Goal: Information Seeking & Learning: Find specific fact

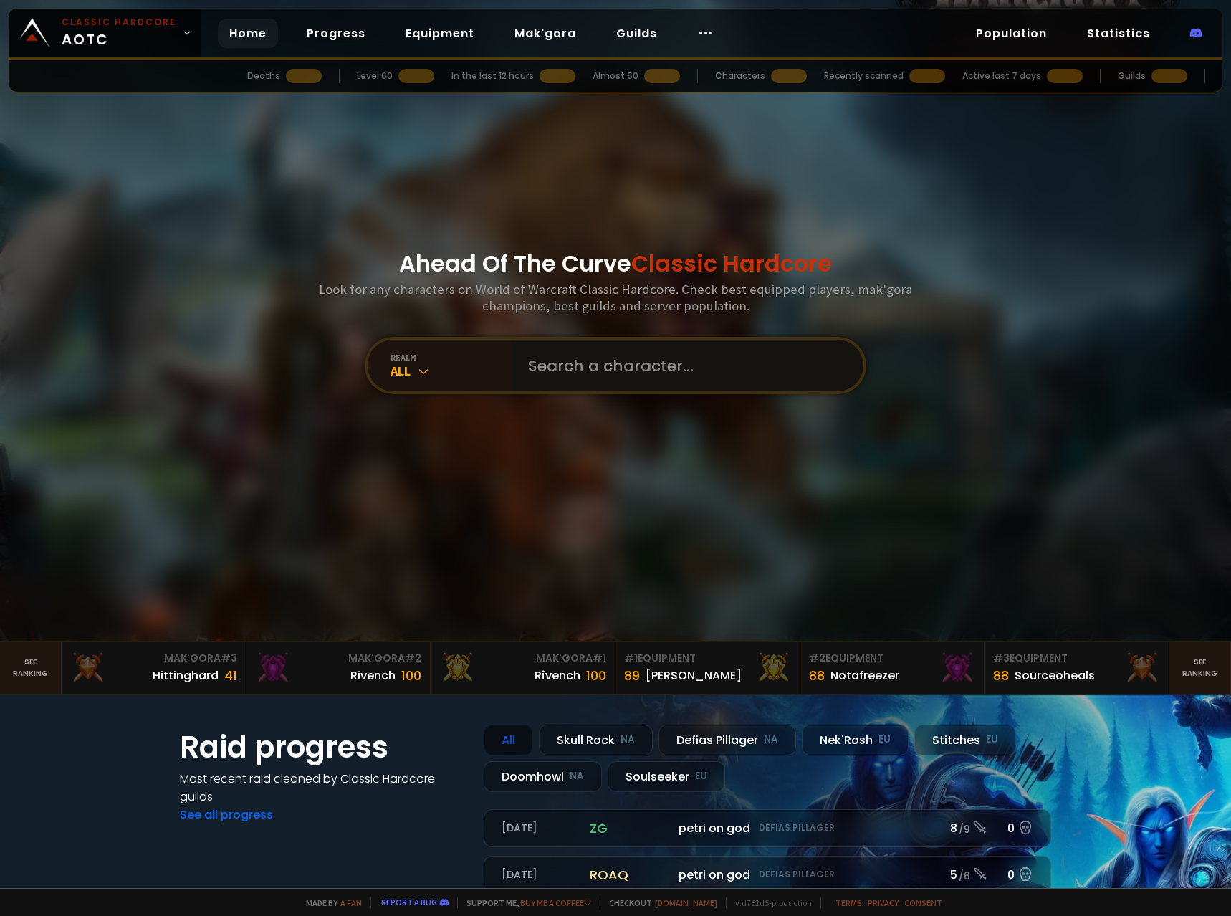
click at [584, 381] on input "text" at bounding box center [682, 366] width 327 height 52
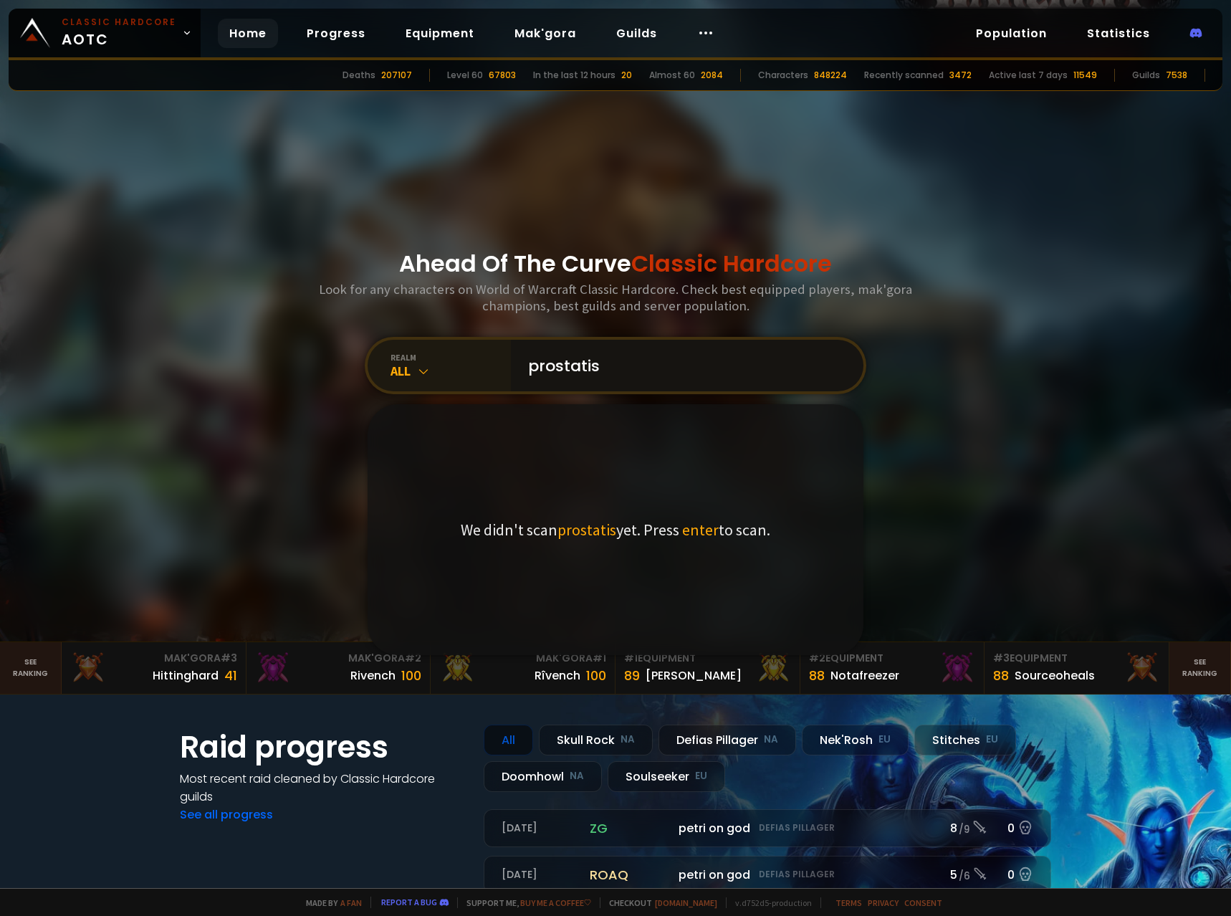
type input "prostatis"
click at [458, 380] on div "realm All" at bounding box center [439, 366] width 143 height 52
drag, startPoint x: 423, startPoint y: 625, endPoint x: 428, endPoint y: 616, distance: 10.9
click at [423, 625] on div "Soulseeker EU" at bounding box center [439, 626] width 138 height 34
click at [731, 368] on input "prostatis" at bounding box center [682, 366] width 327 height 52
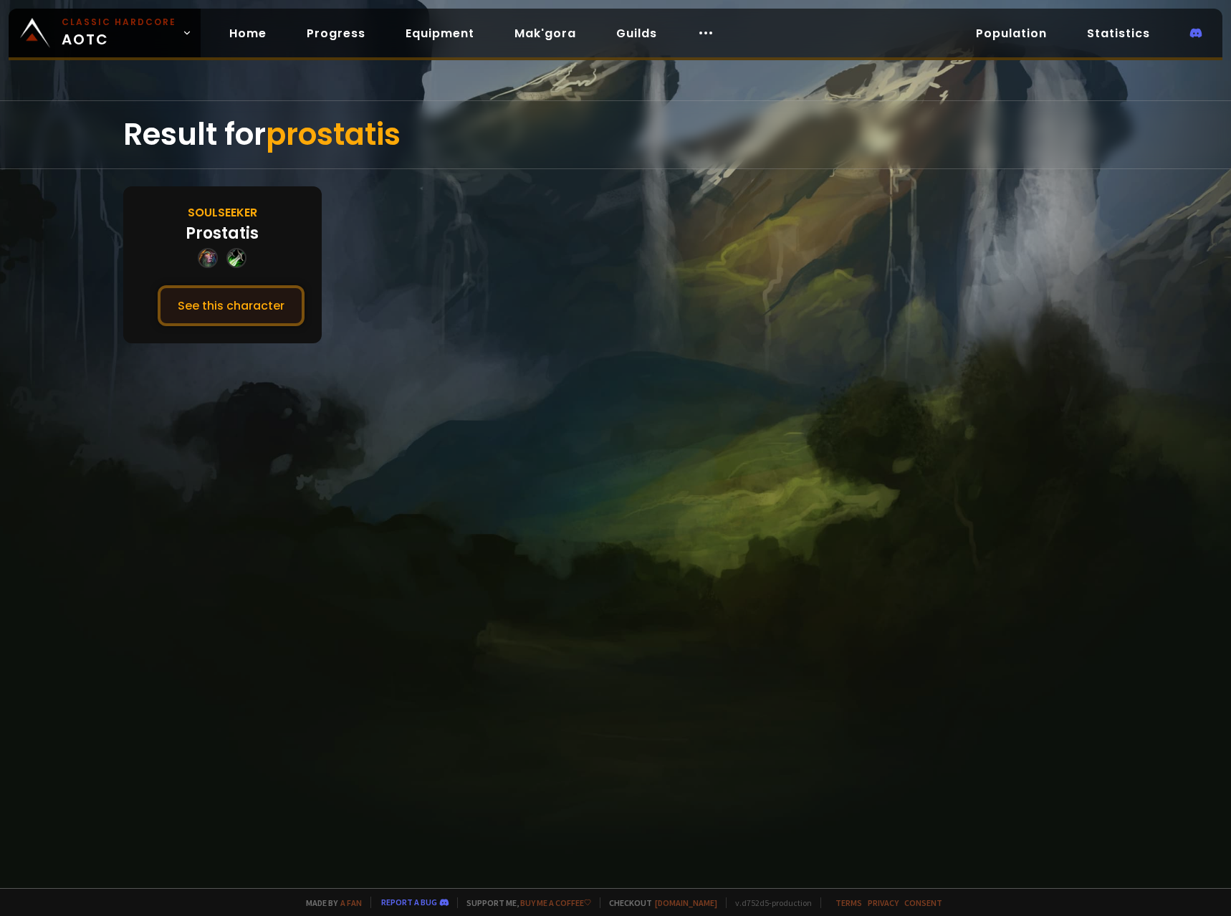
click at [269, 313] on button "See this character" at bounding box center [231, 305] width 147 height 41
click at [249, 320] on button "See this character" at bounding box center [231, 305] width 147 height 41
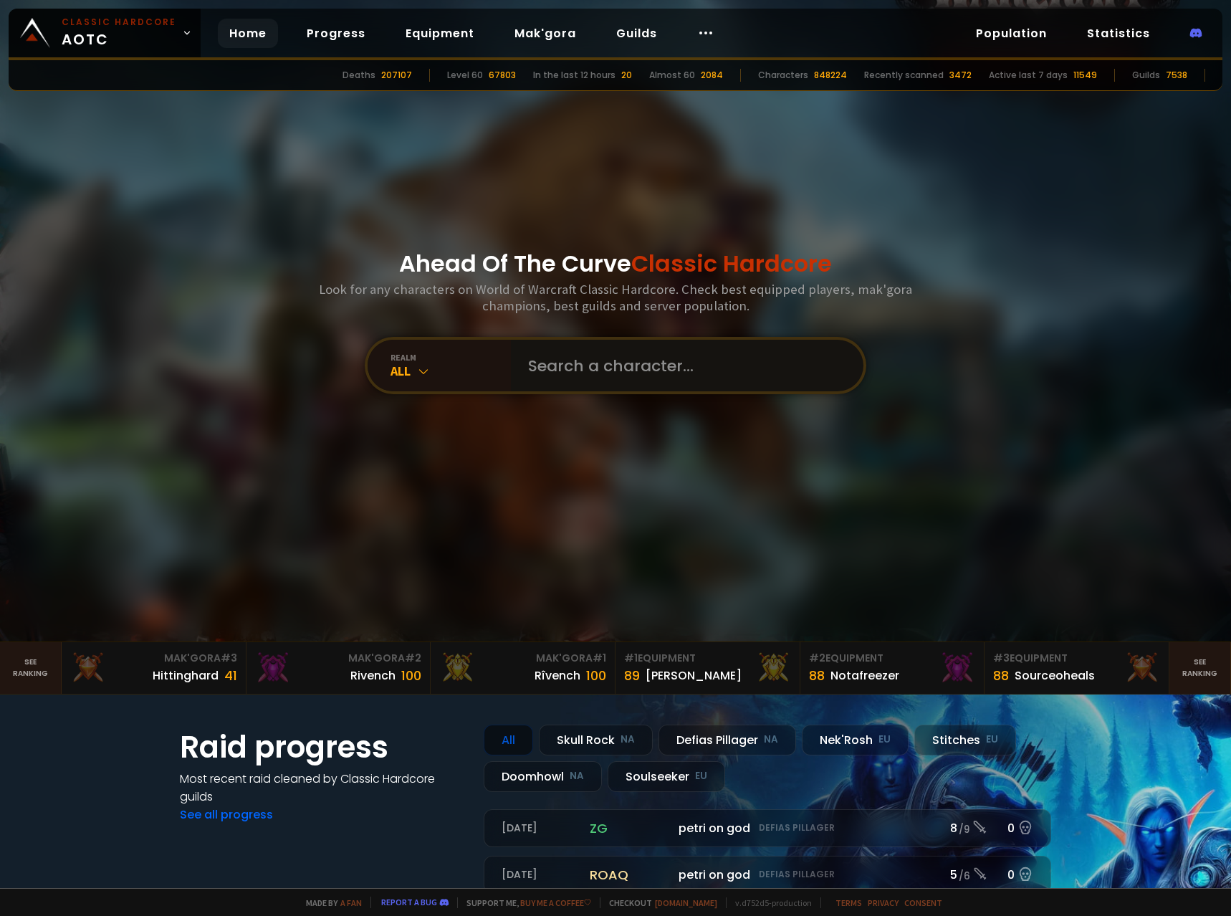
click at [610, 370] on input "text" at bounding box center [682, 366] width 327 height 52
type input "Vercors"
click at [445, 368] on div "All" at bounding box center [450, 370] width 120 height 16
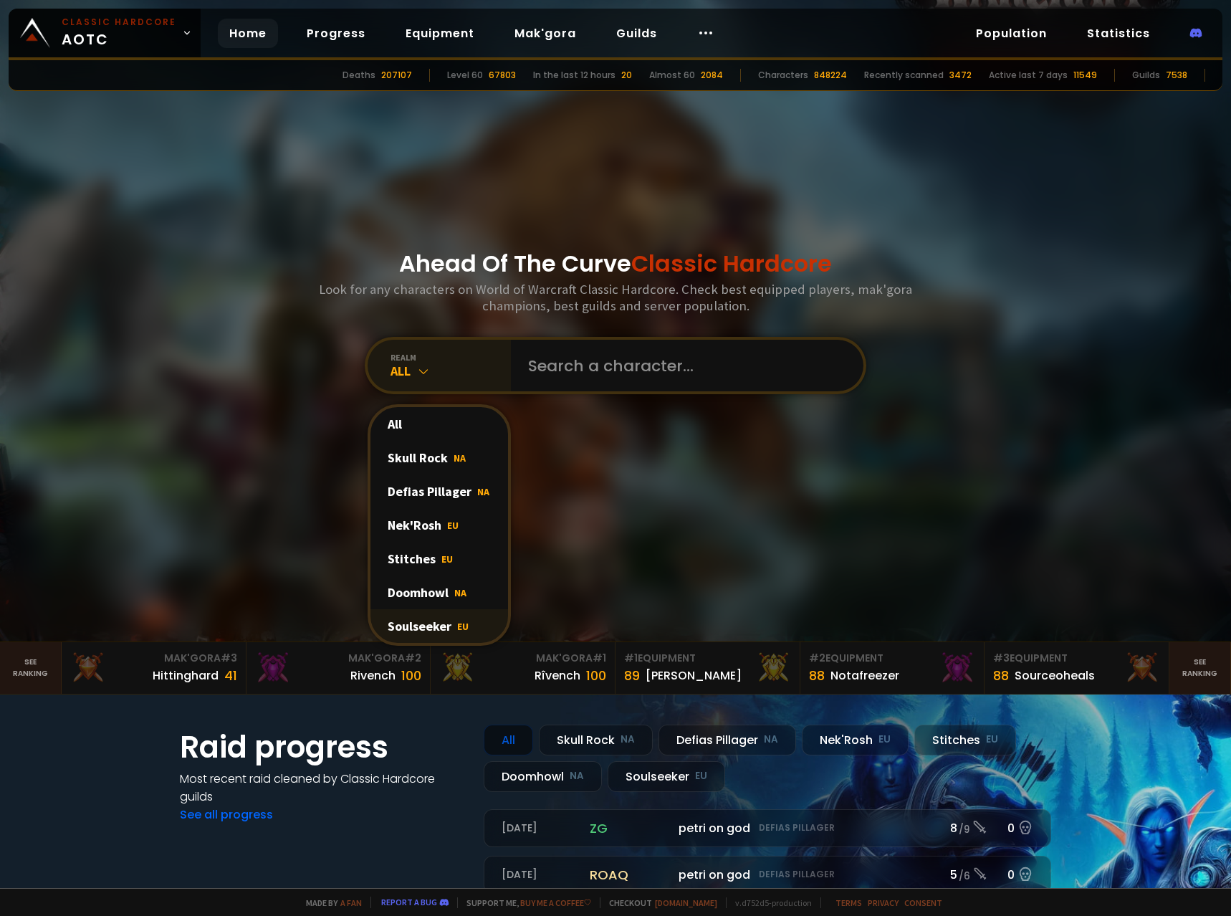
click at [443, 619] on div "Soulseeker EU" at bounding box center [439, 626] width 138 height 34
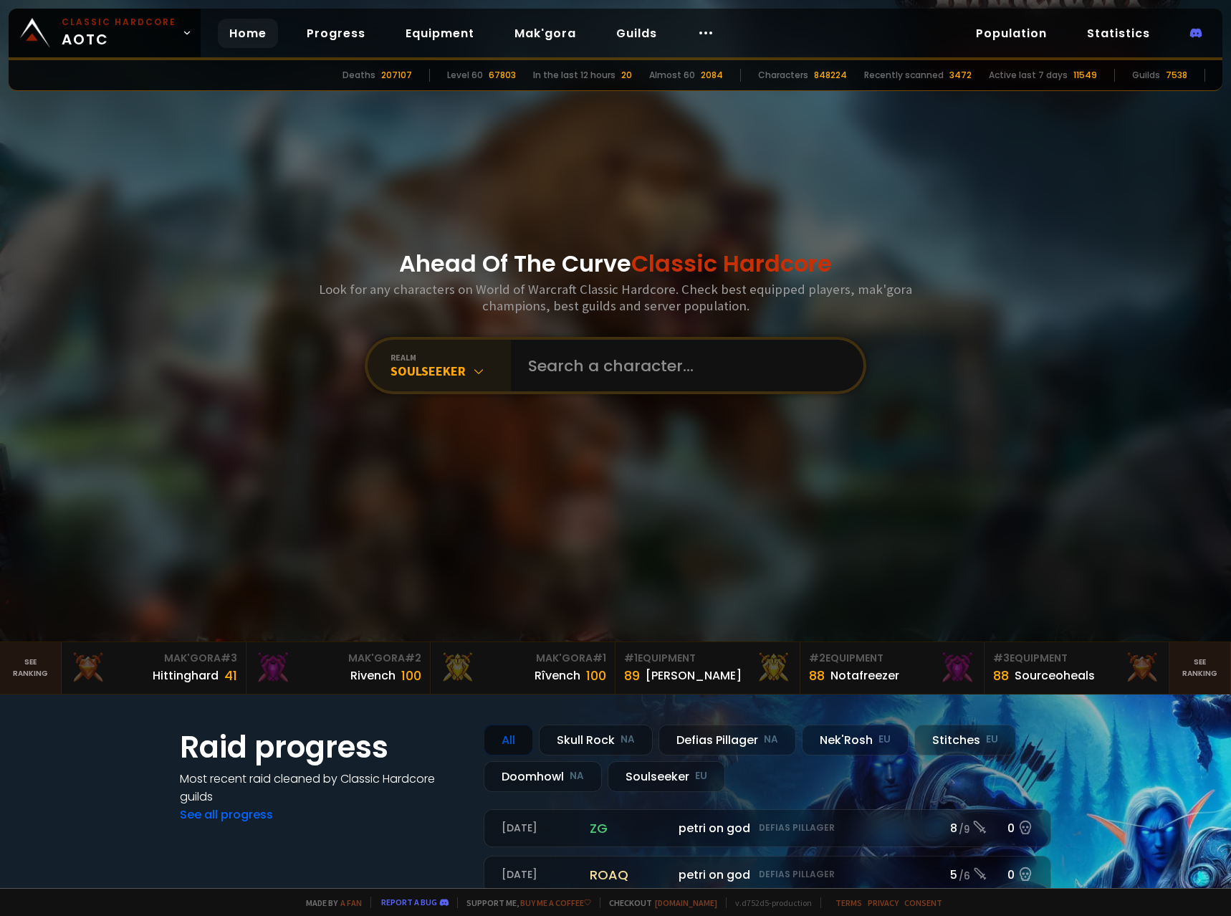
click at [567, 337] on div "realm Soulseeker" at bounding box center [615, 365] width 501 height 57
click at [585, 365] on input "text" at bounding box center [682, 366] width 327 height 52
type input "vercor"
drag, startPoint x: 426, startPoint y: 377, endPoint x: 429, endPoint y: 397, distance: 20.4
click at [426, 376] on icon at bounding box center [423, 371] width 14 height 14
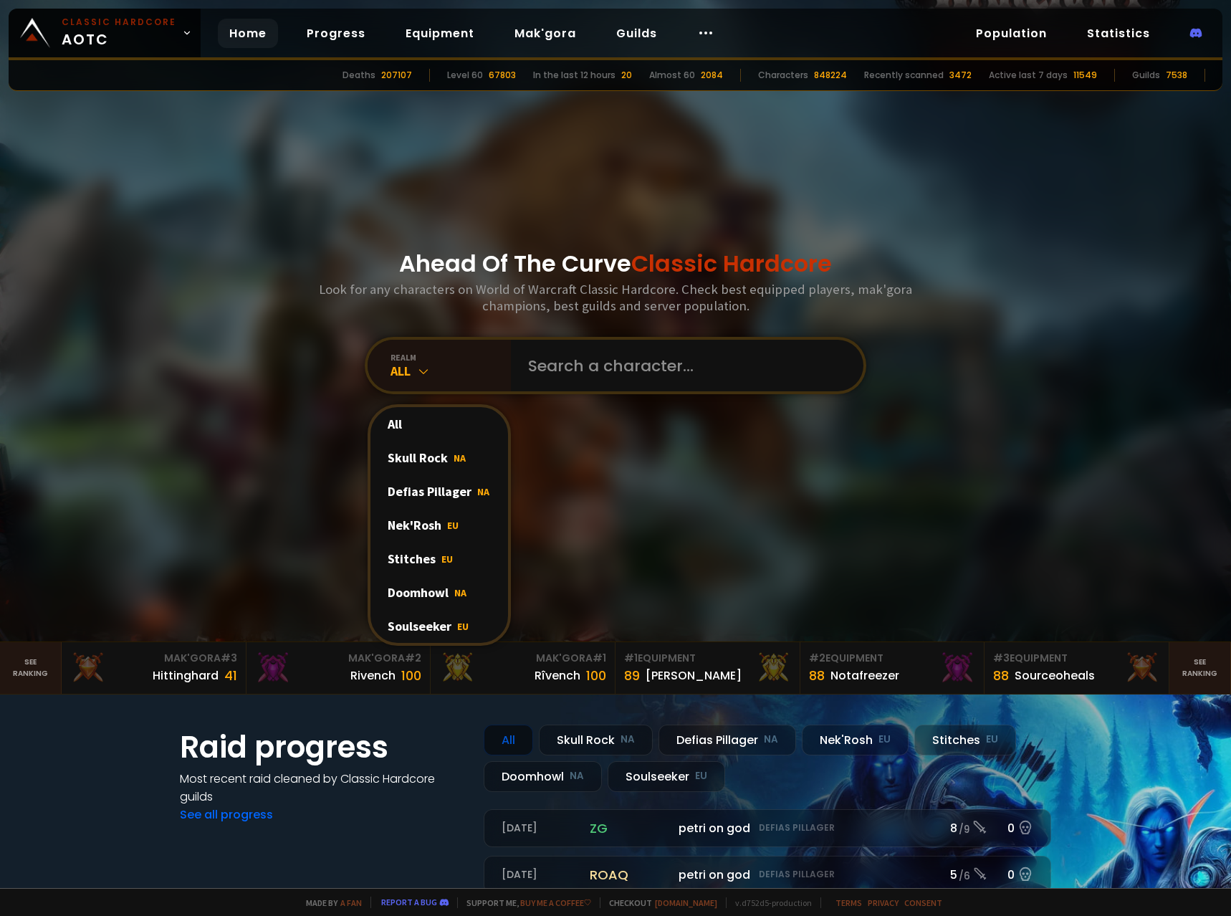
drag, startPoint x: 442, startPoint y: 630, endPoint x: 502, endPoint y: 547, distance: 102.6
click at [442, 630] on div "Soulseeker EU" at bounding box center [439, 626] width 138 height 34
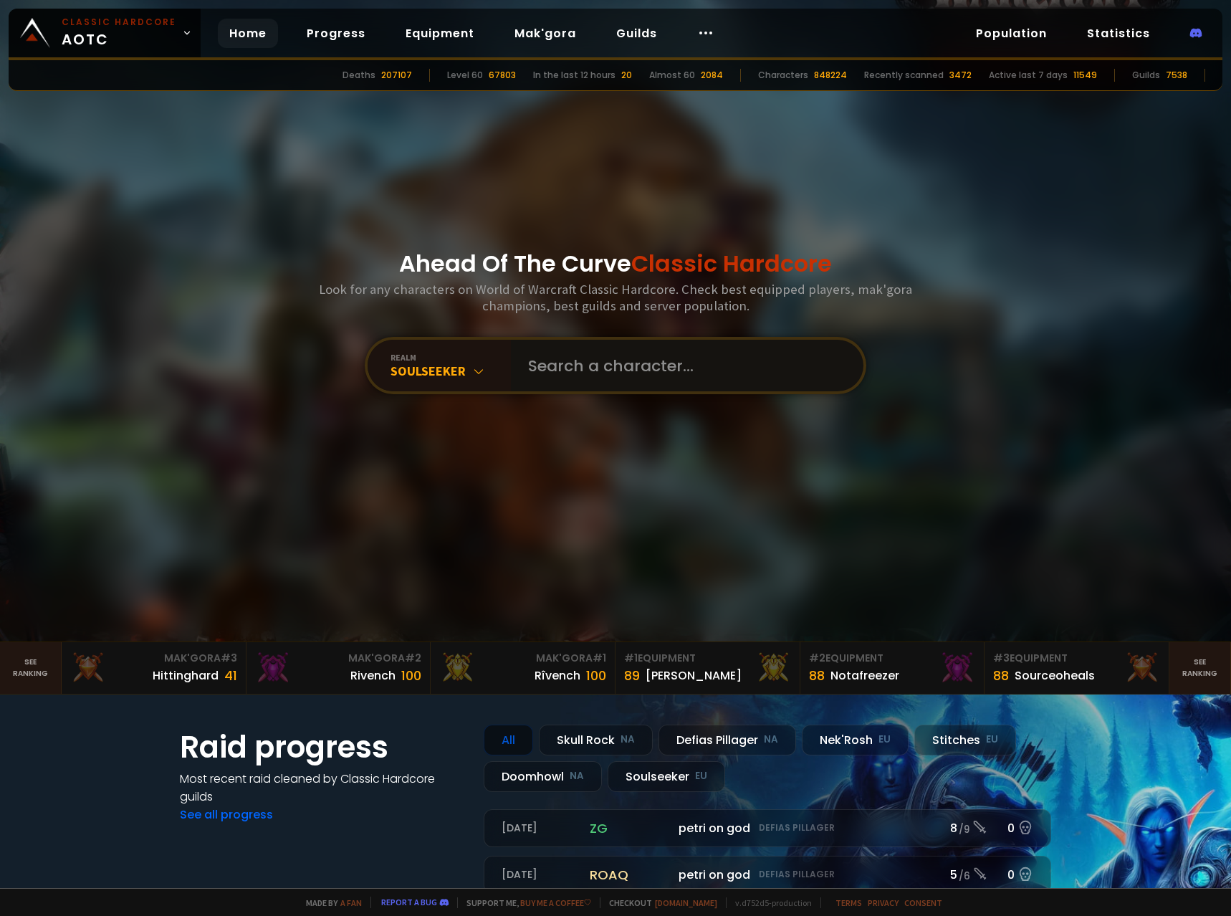
click at [536, 378] on input "text" at bounding box center [682, 366] width 327 height 52
type input "gogochad"
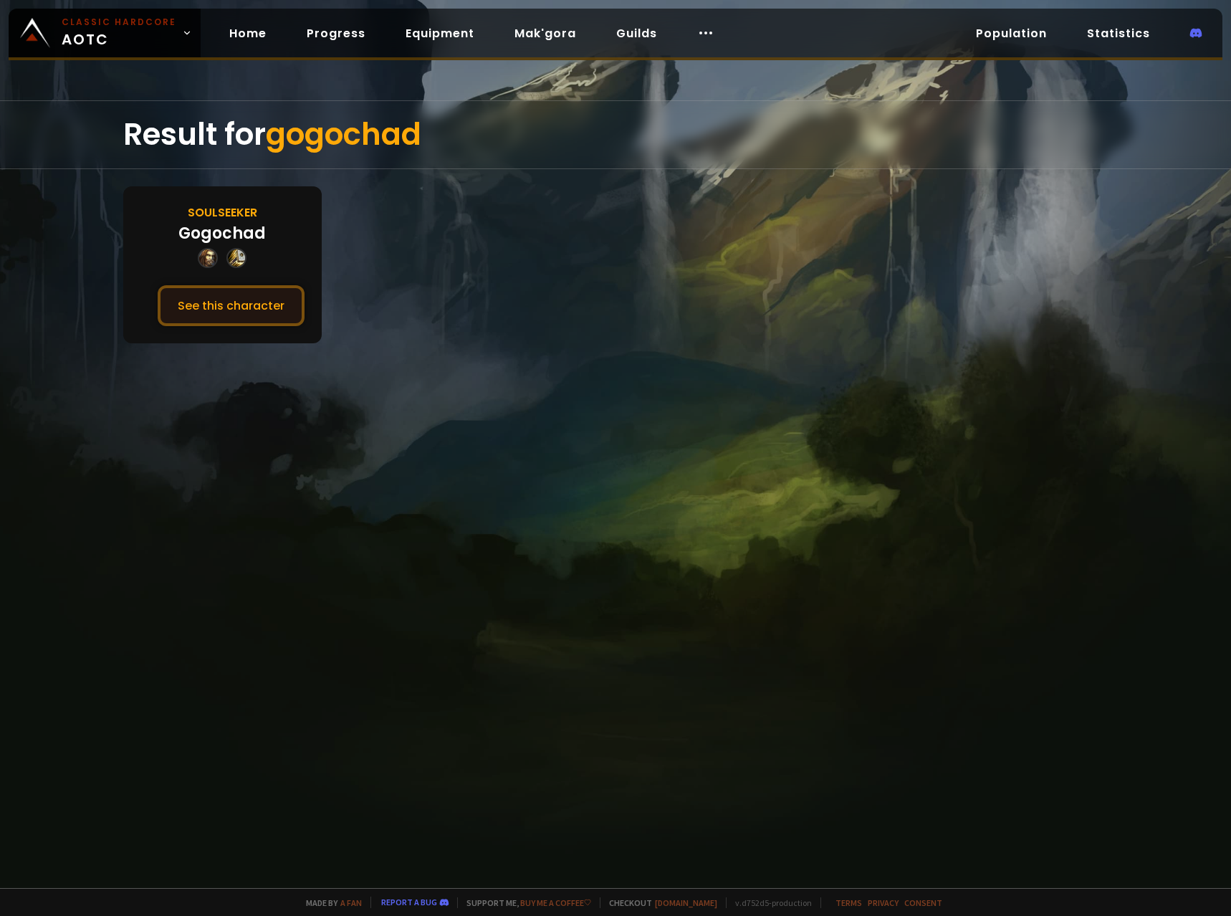
click at [245, 312] on button "See this character" at bounding box center [231, 305] width 147 height 41
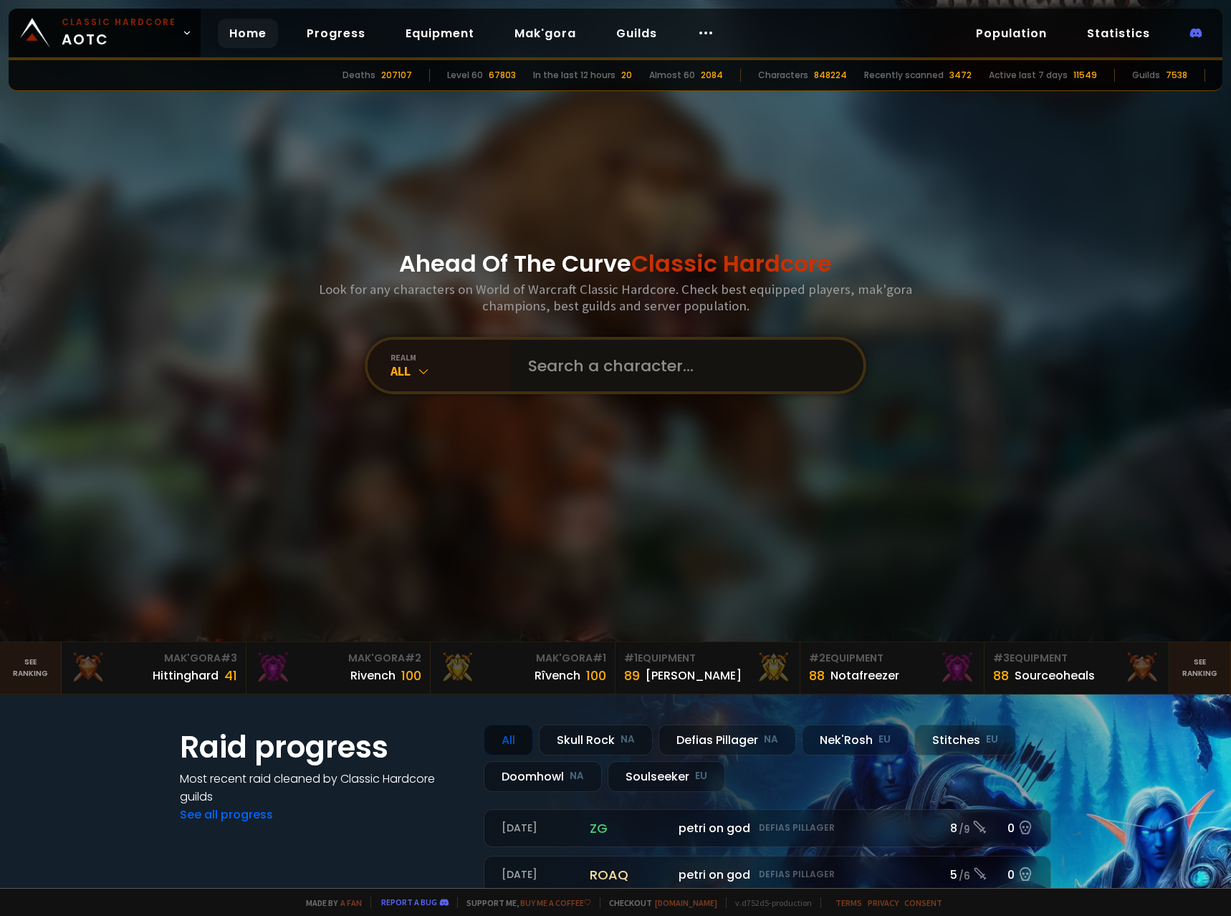
click at [576, 385] on input "text" at bounding box center [682, 366] width 327 height 52
click at [476, 366] on div "All" at bounding box center [450, 370] width 120 height 16
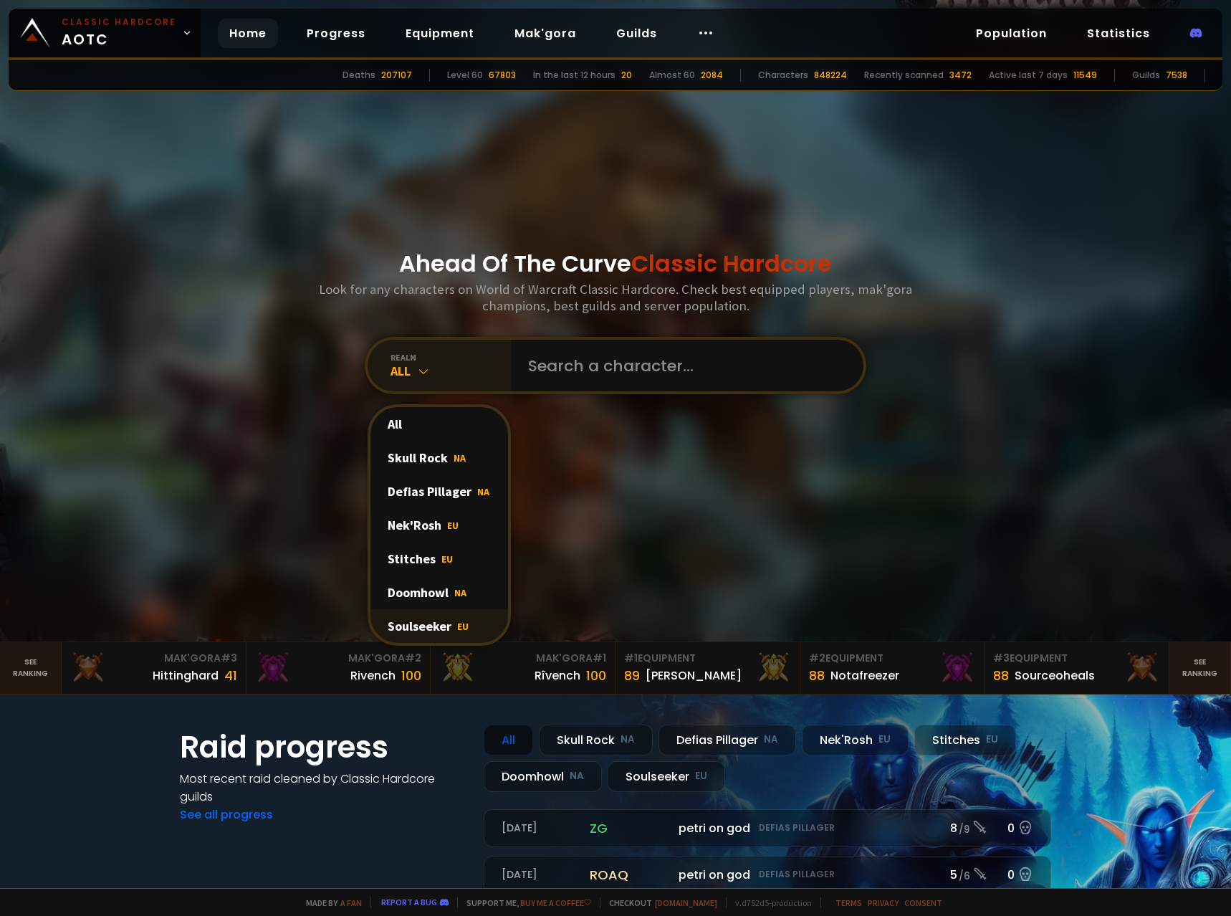
click at [431, 628] on div "Soulseeker EU" at bounding box center [439, 626] width 138 height 34
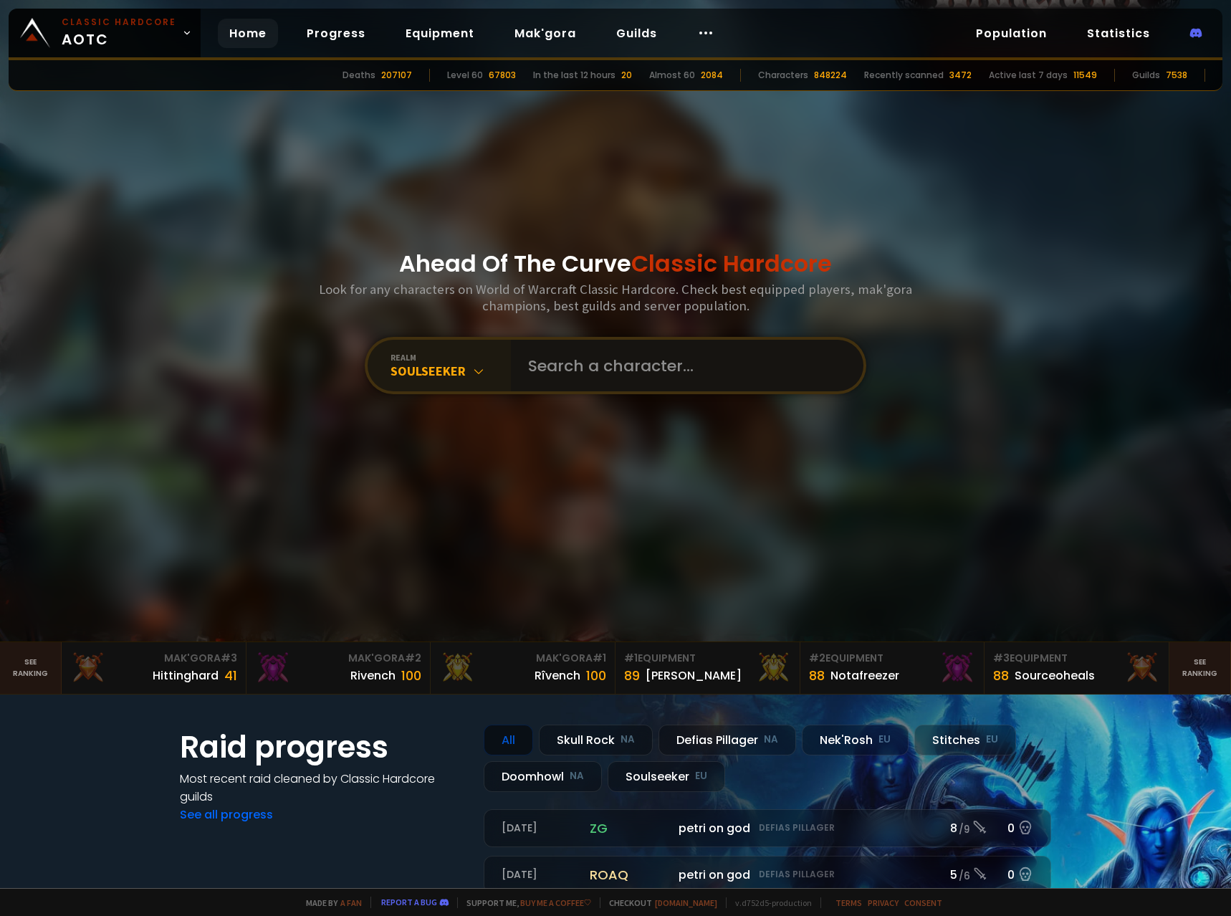
click at [577, 375] on input "text" at bounding box center [682, 366] width 327 height 52
type input "Avalanche"
click at [490, 356] on div "realm" at bounding box center [450, 357] width 120 height 11
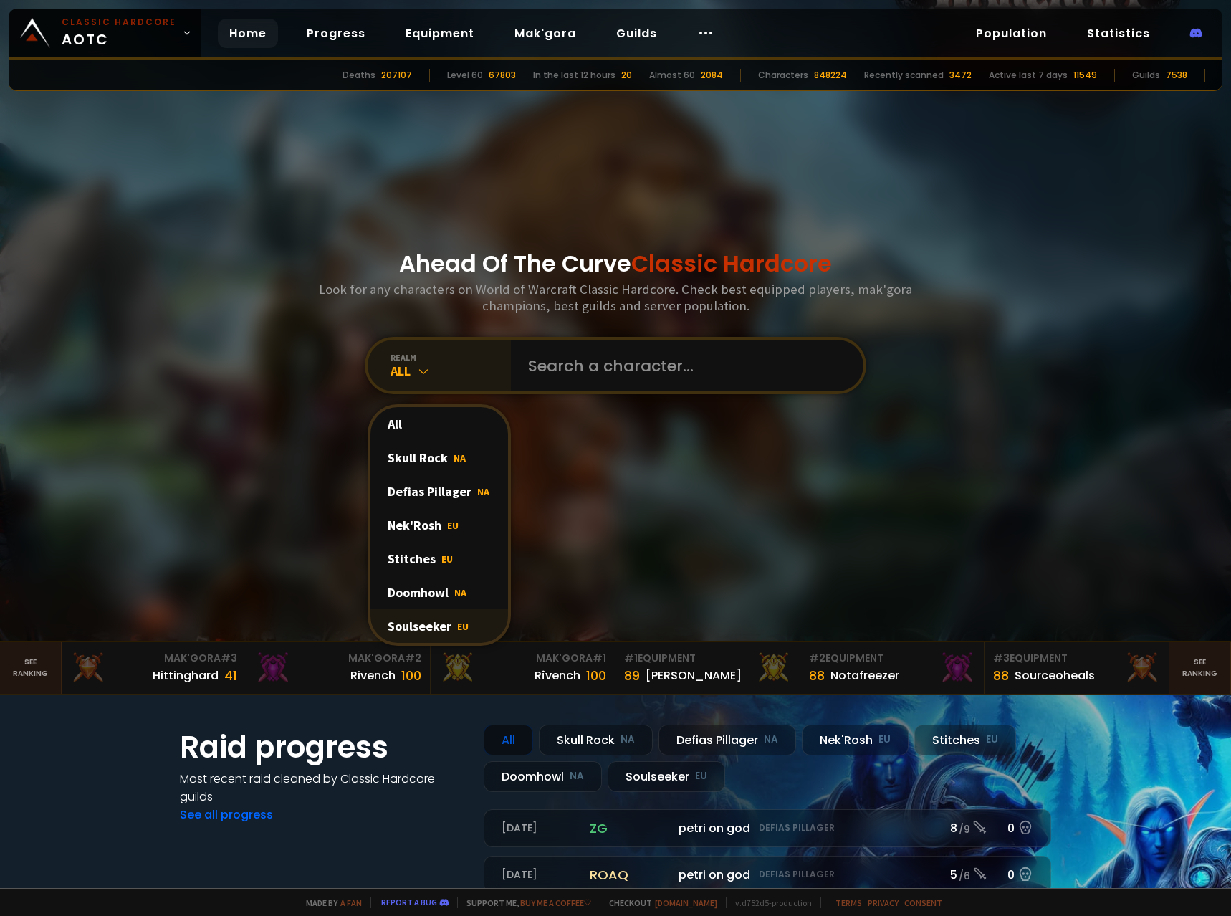
click at [430, 623] on div "Soulseeker EU" at bounding box center [439, 626] width 138 height 34
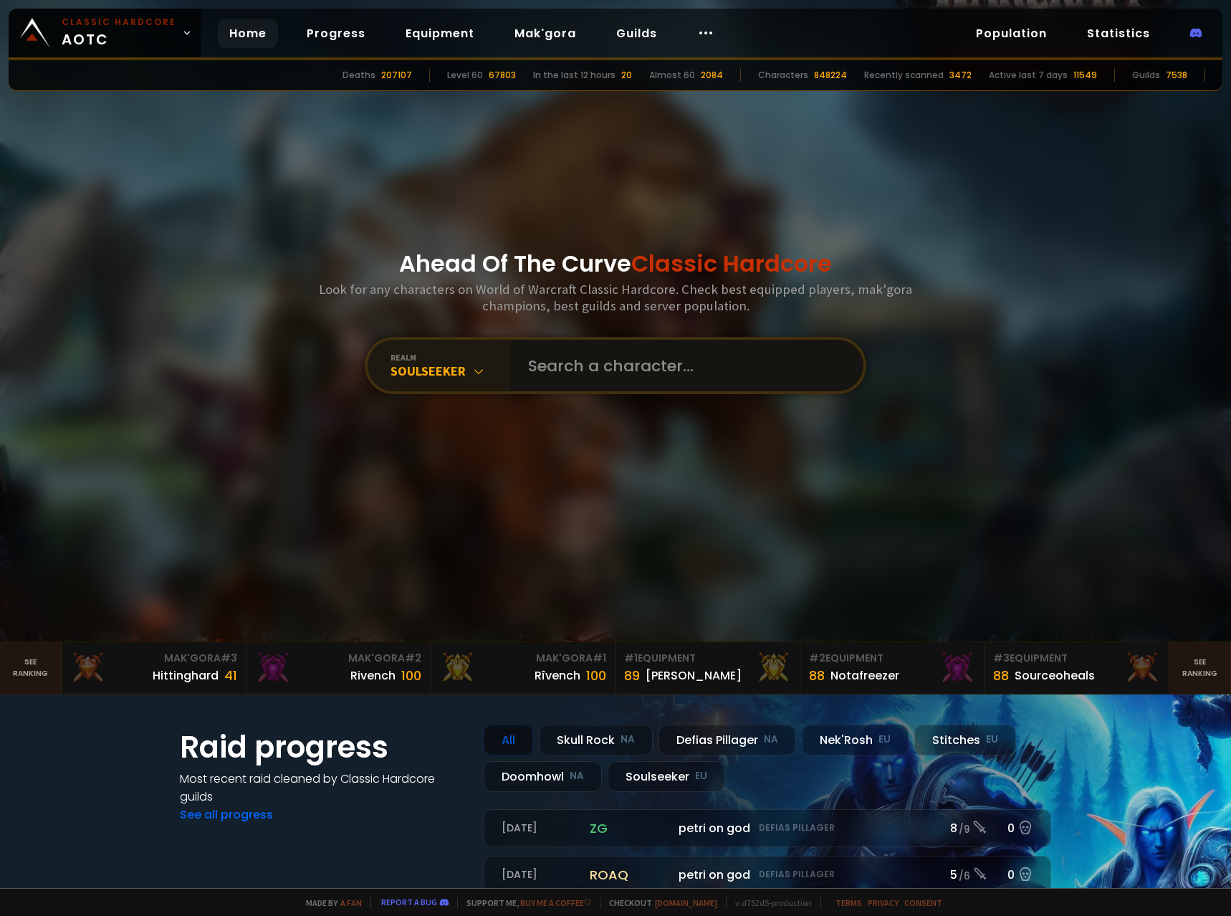
click at [546, 366] on input "text" at bounding box center [682, 366] width 327 height 52
type input "Avalanches"
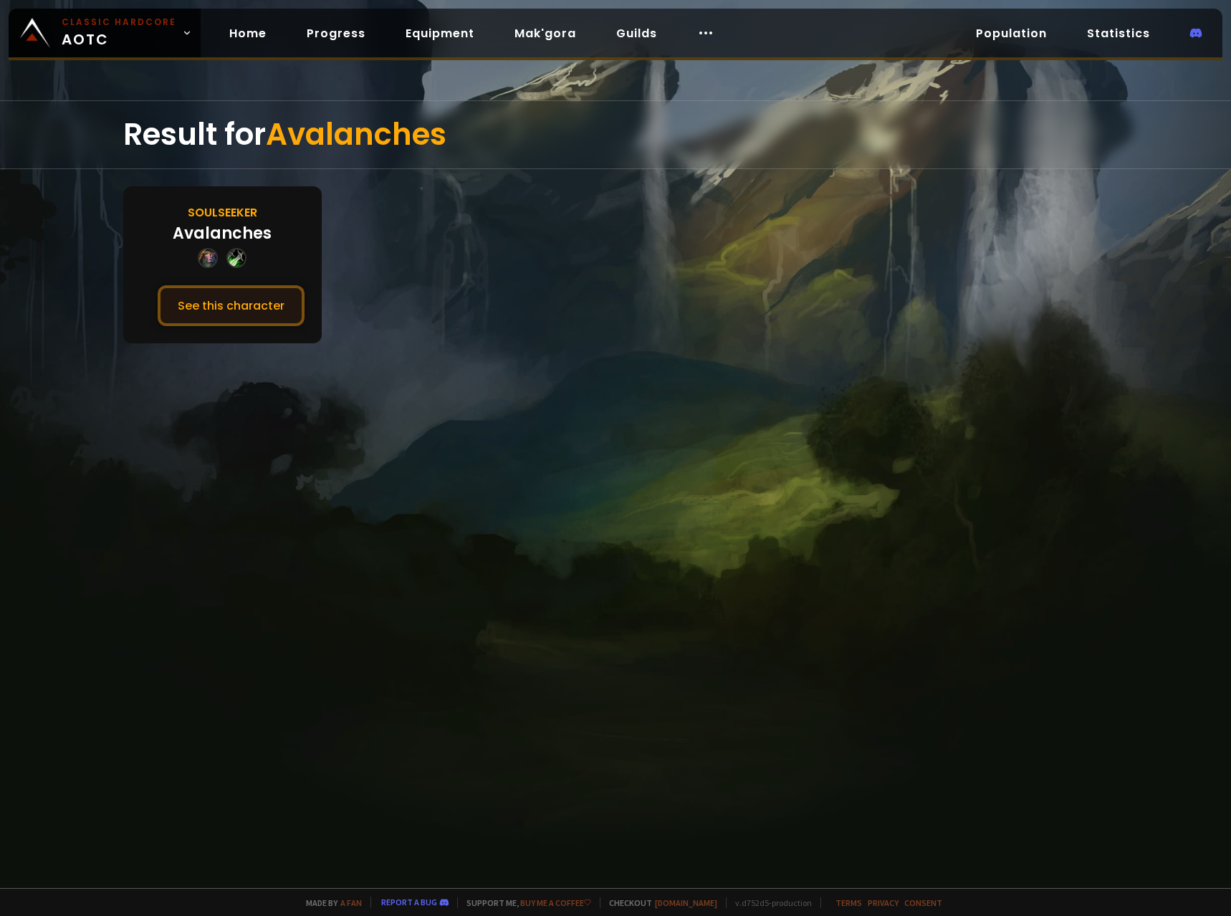
click at [275, 325] on button "See this character" at bounding box center [231, 305] width 147 height 41
drag, startPoint x: 269, startPoint y: 318, endPoint x: 279, endPoint y: 368, distance: 50.4
click at [269, 317] on button "See this character" at bounding box center [231, 305] width 147 height 41
